Goal: Task Accomplishment & Management: Use online tool/utility

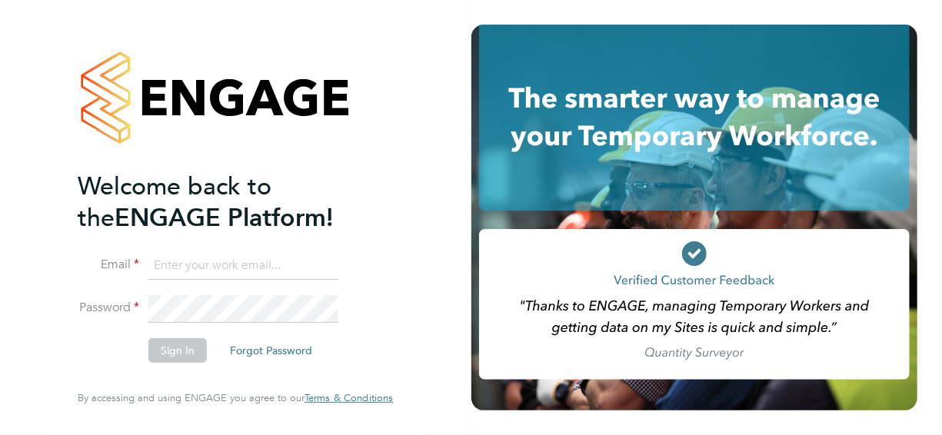
type input "[EMAIL_ADDRESS][PERSON_NAME][DOMAIN_NAME]"
click at [168, 355] on button "Sign In" at bounding box center [177, 350] width 58 height 25
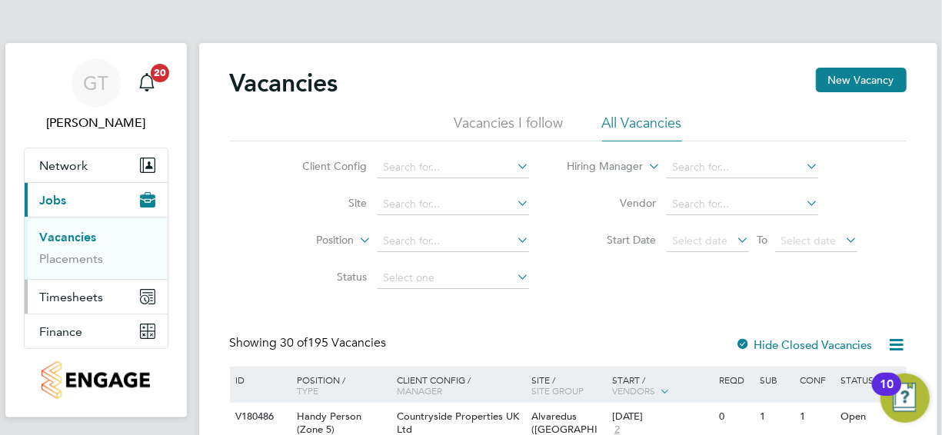
click at [85, 297] on span "Timesheets" at bounding box center [72, 297] width 64 height 15
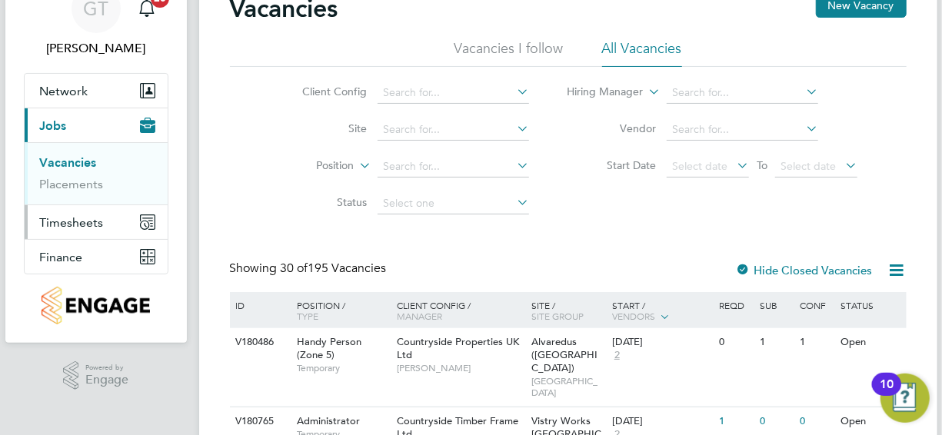
scroll to position [77, 0]
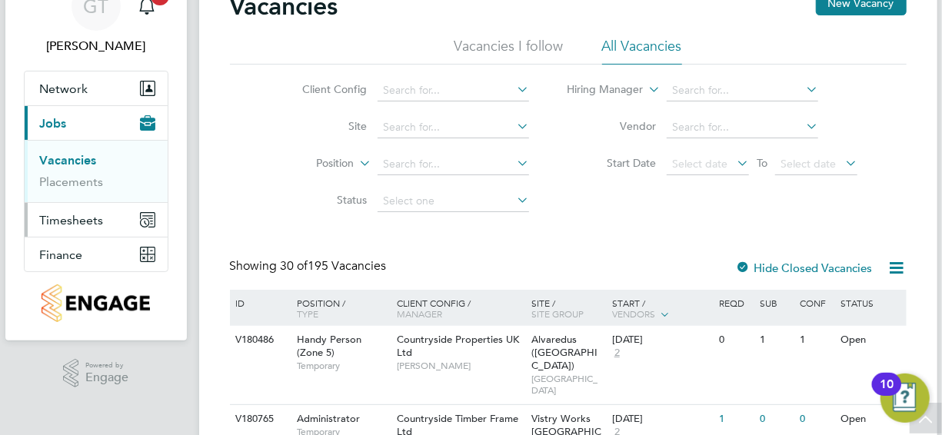
click at [84, 225] on span "Timesheets" at bounding box center [72, 220] width 64 height 15
click at [73, 196] on link "Timesheets" at bounding box center [72, 195] width 64 height 15
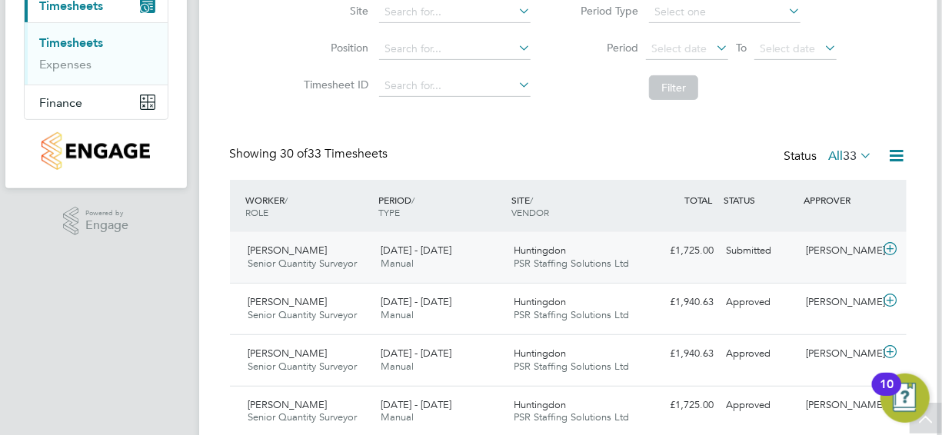
click at [733, 252] on div "Submitted" at bounding box center [761, 250] width 80 height 25
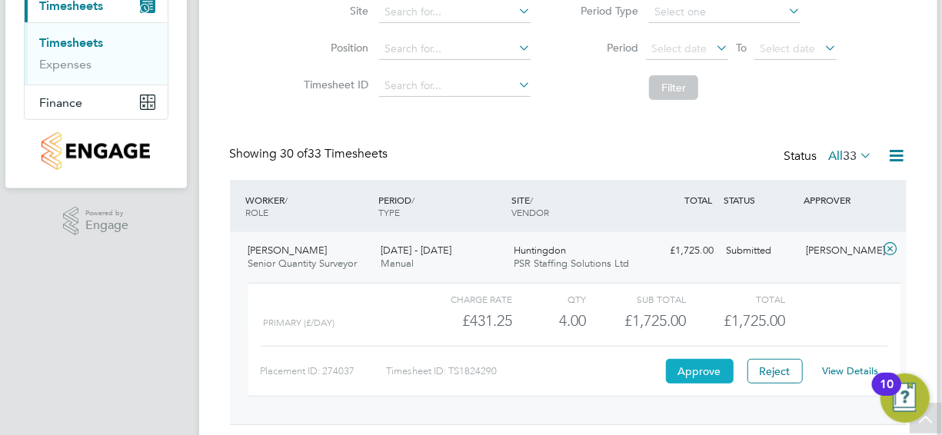
click at [700, 368] on button "Approve" at bounding box center [700, 371] width 68 height 25
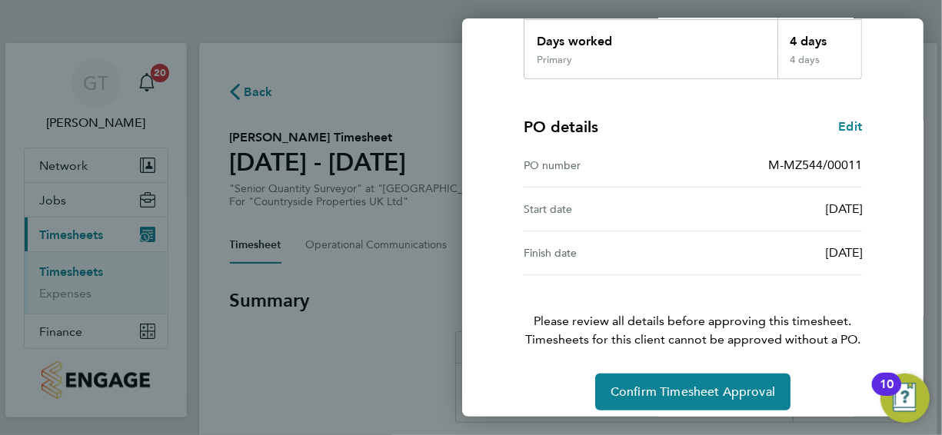
scroll to position [300, 0]
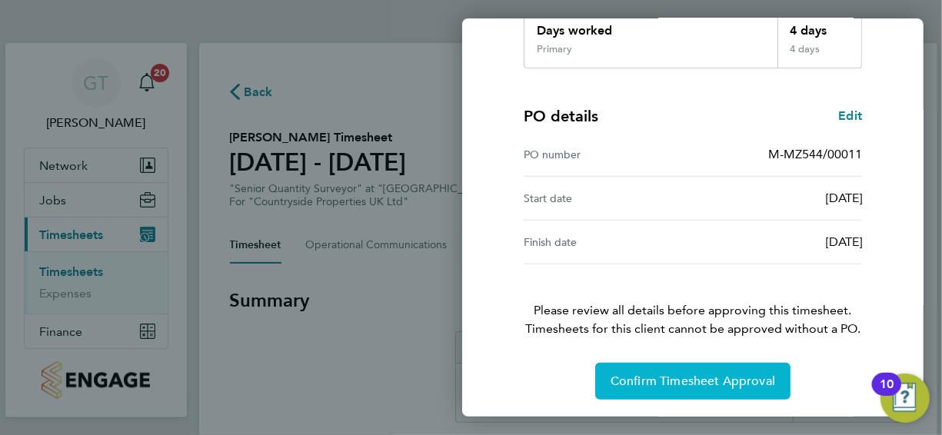
click at [699, 380] on span "Confirm Timesheet Approval" at bounding box center [693, 381] width 165 height 15
